Goal: Task Accomplishment & Management: Manage account settings

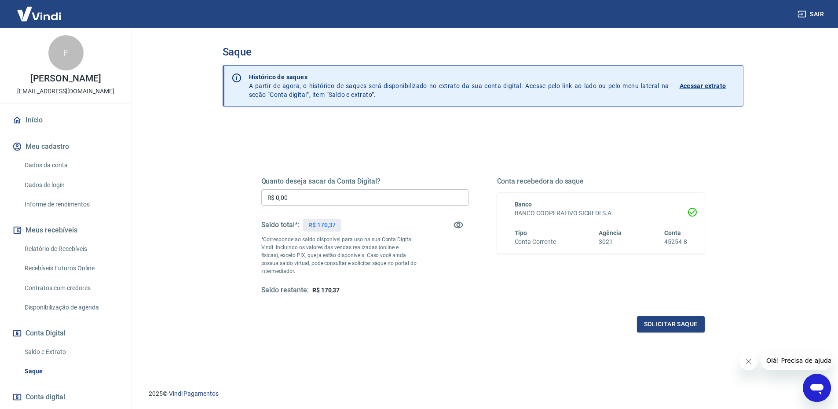
click at [306, 197] on input "R$ 0,00" at bounding box center [365, 197] width 208 height 16
type input "R$ 170,37"
click at [676, 324] on button "Solicitar saque" at bounding box center [671, 324] width 68 height 16
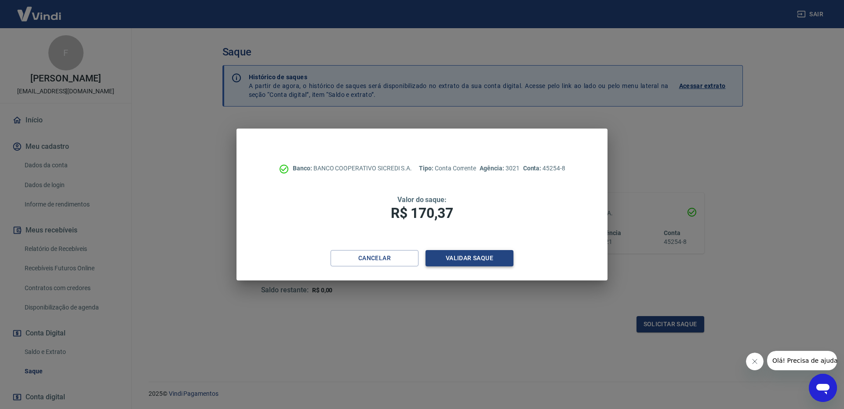
click at [499, 252] on button "Validar saque" at bounding box center [470, 258] width 88 height 16
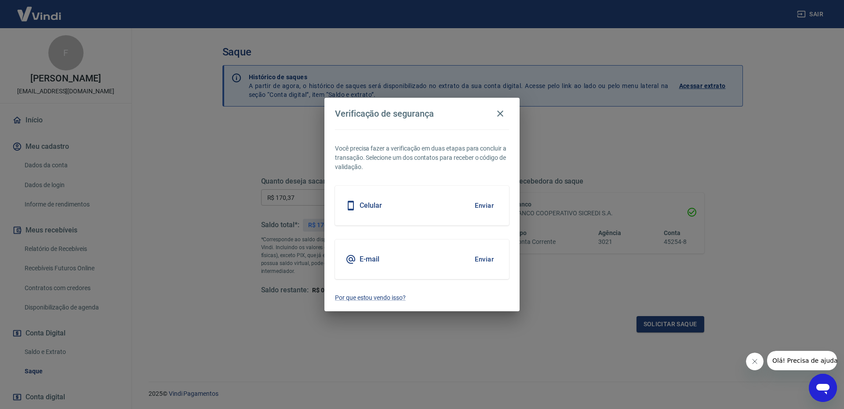
click at [403, 209] on div "Celular Enviar" at bounding box center [422, 206] width 174 height 40
click at [481, 207] on button "Enviar" at bounding box center [484, 205] width 29 height 18
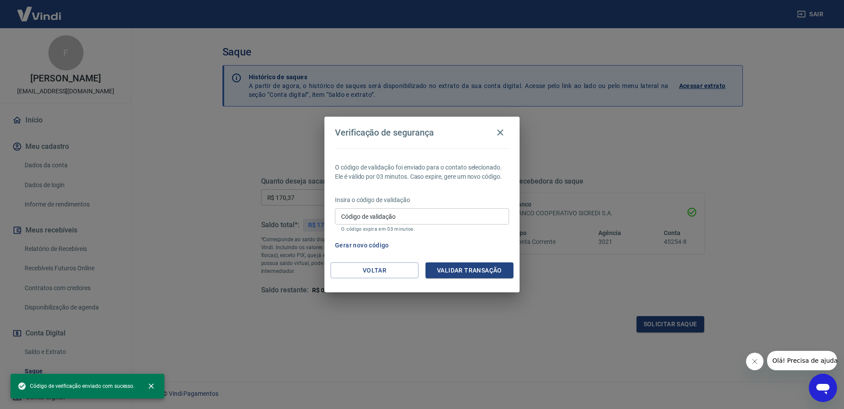
click at [478, 216] on input "Código de validação" at bounding box center [422, 216] width 174 height 16
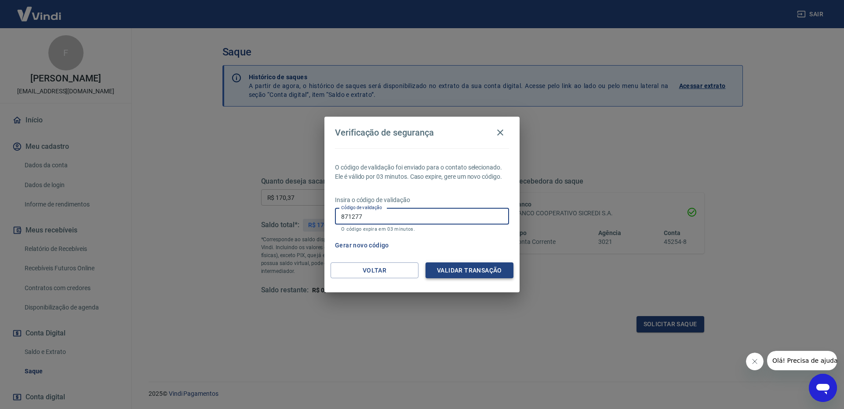
type input "871277"
click at [475, 270] on button "Validar transação" at bounding box center [470, 270] width 88 height 16
